Goal: Navigation & Orientation: Find specific page/section

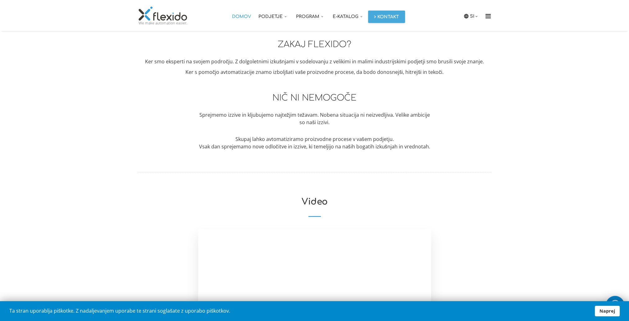
scroll to position [661, 0]
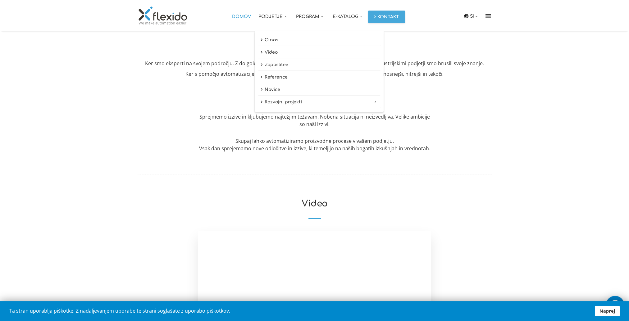
click at [272, 14] on link "Podjetje" at bounding box center [274, 15] width 38 height 31
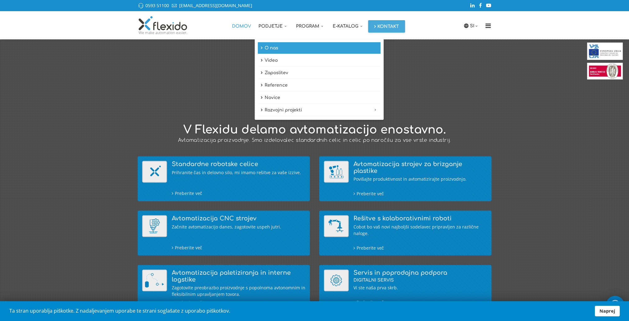
click at [272, 47] on link "O nas" at bounding box center [319, 48] width 123 height 12
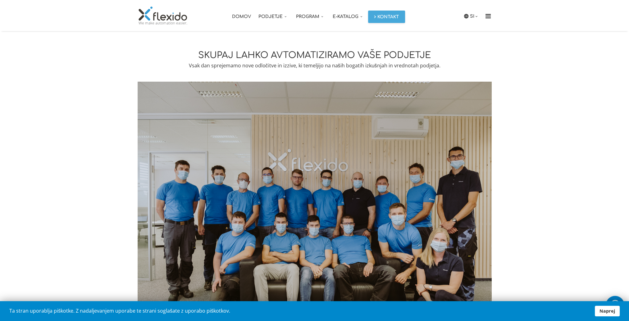
scroll to position [641, 0]
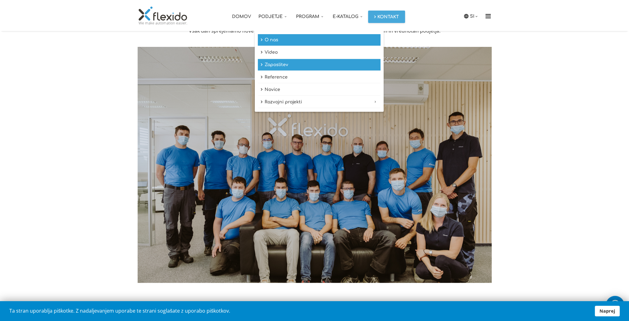
click at [276, 68] on link "Zaposlitev" at bounding box center [319, 65] width 123 height 12
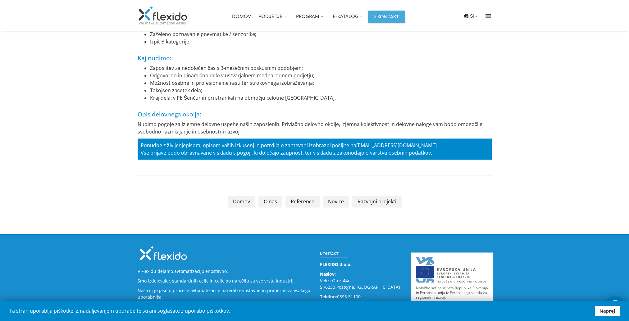
scroll to position [1260, 0]
